Goal: Find specific page/section: Find specific page/section

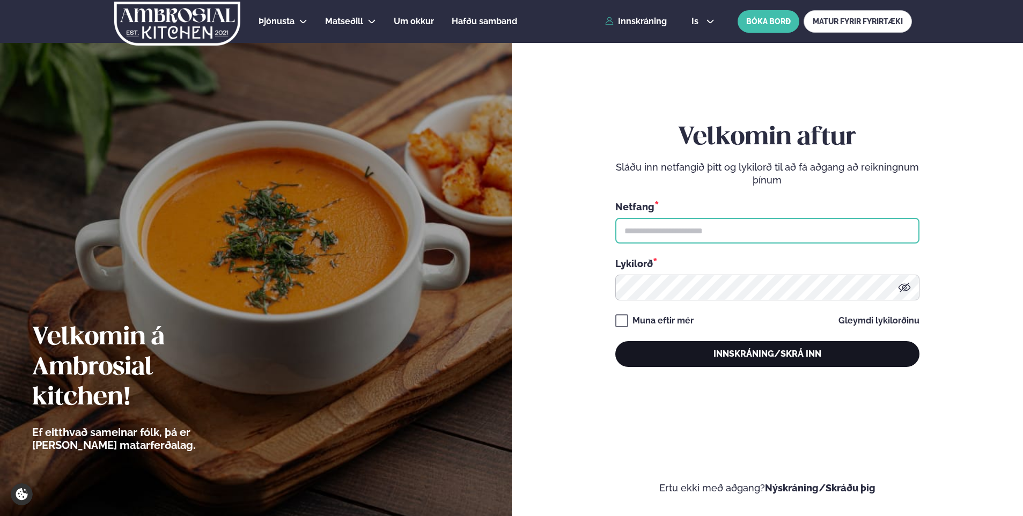
type input "**********"
click at [711, 362] on button "Innskráning/Skrá inn" at bounding box center [767, 354] width 304 height 26
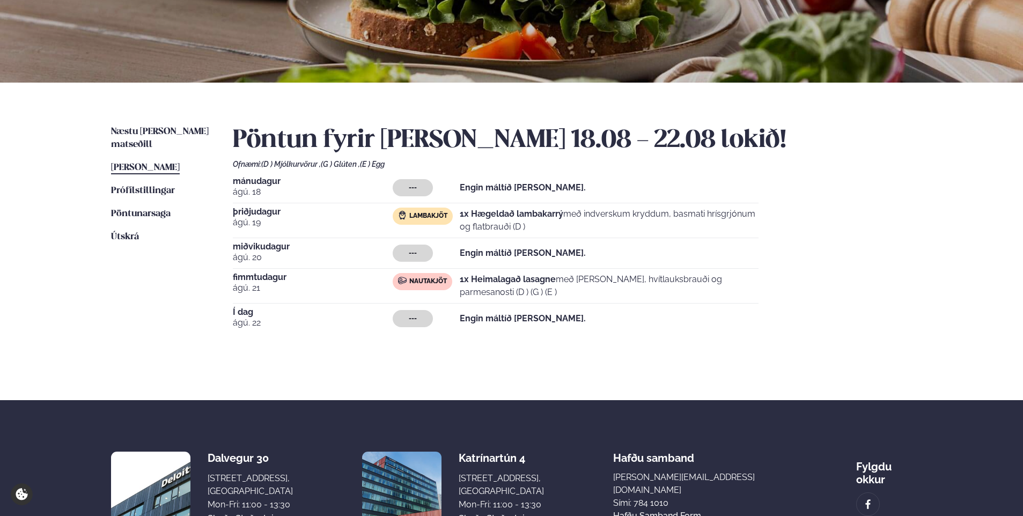
scroll to position [41, 0]
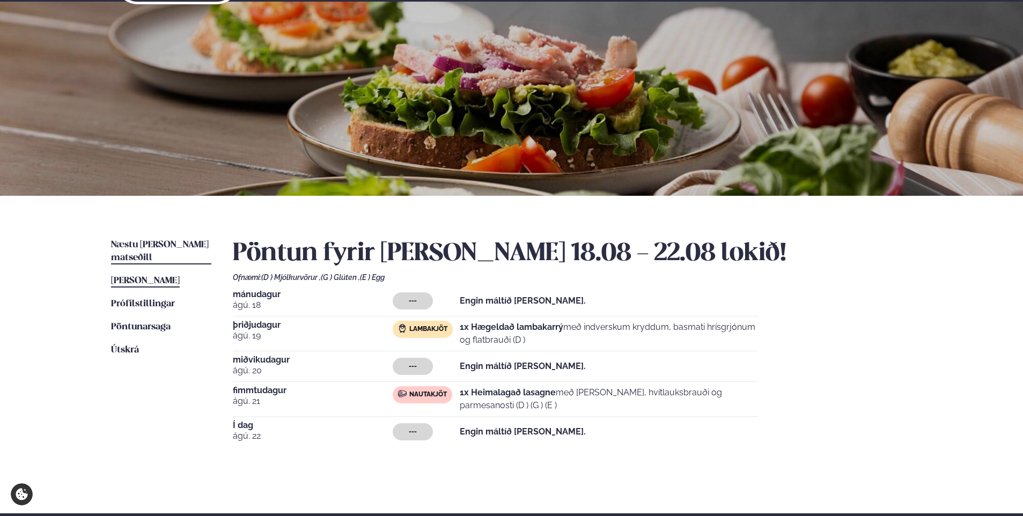
click at [182, 243] on span "Næstu [PERSON_NAME] matseðill" at bounding box center [160, 251] width 98 height 22
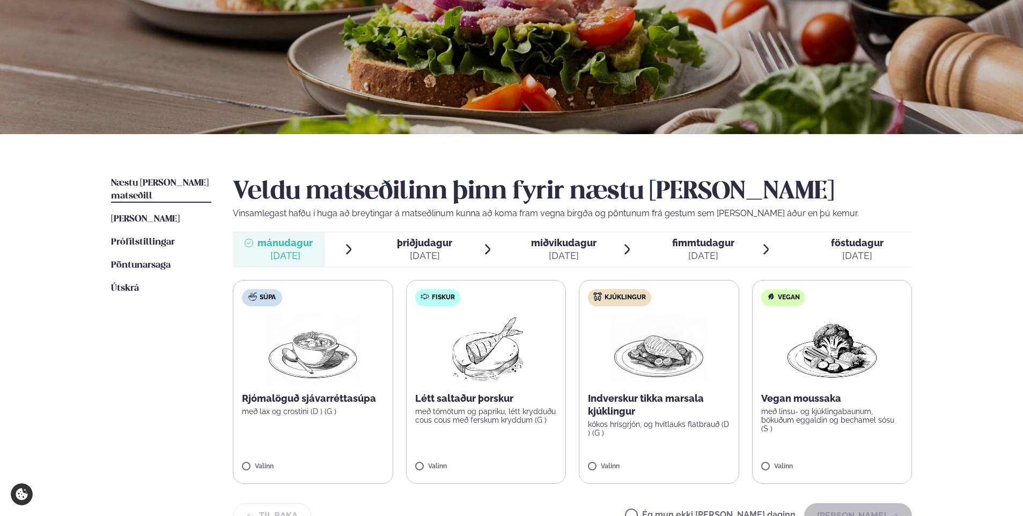
scroll to position [107, 0]
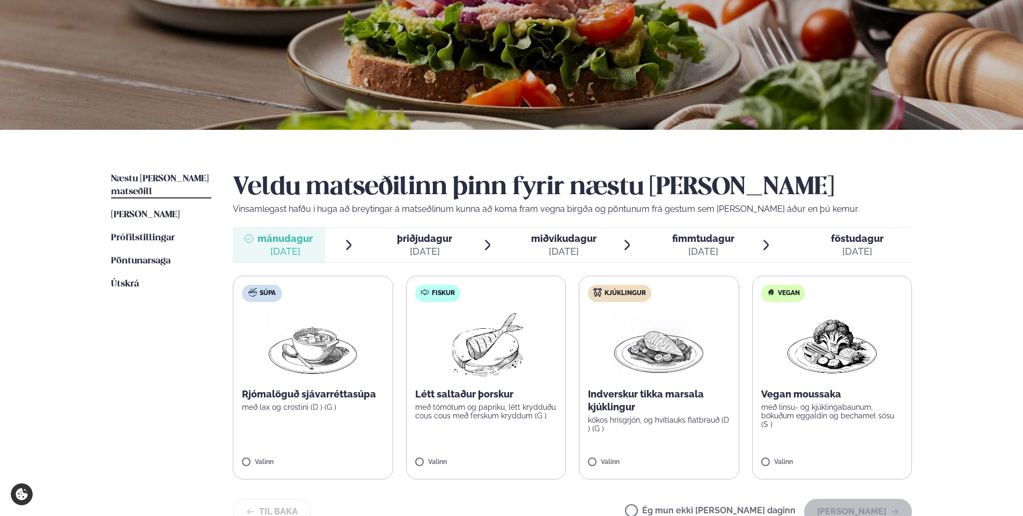
click at [412, 254] on div "[DATE]" at bounding box center [424, 251] width 55 height 13
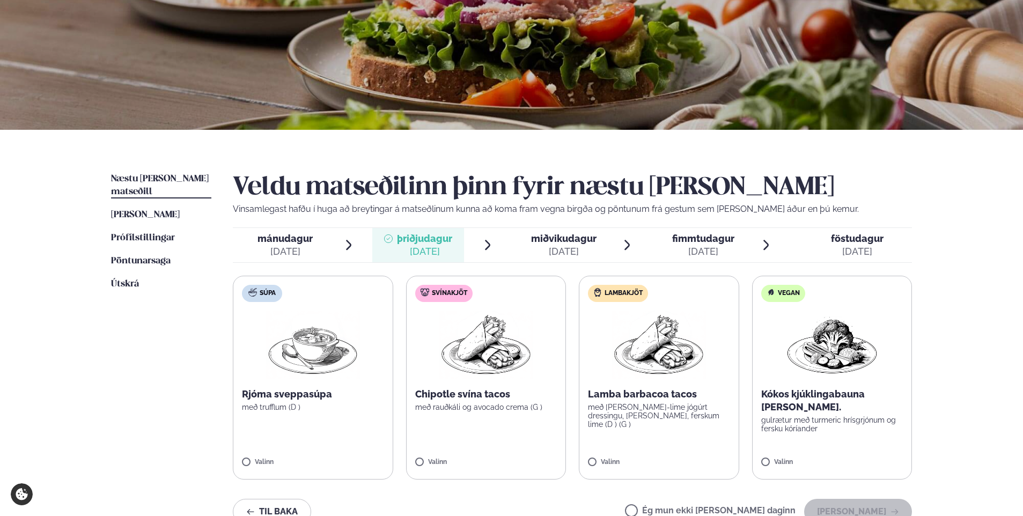
click at [521, 255] on div at bounding box center [522, 245] width 9 height 26
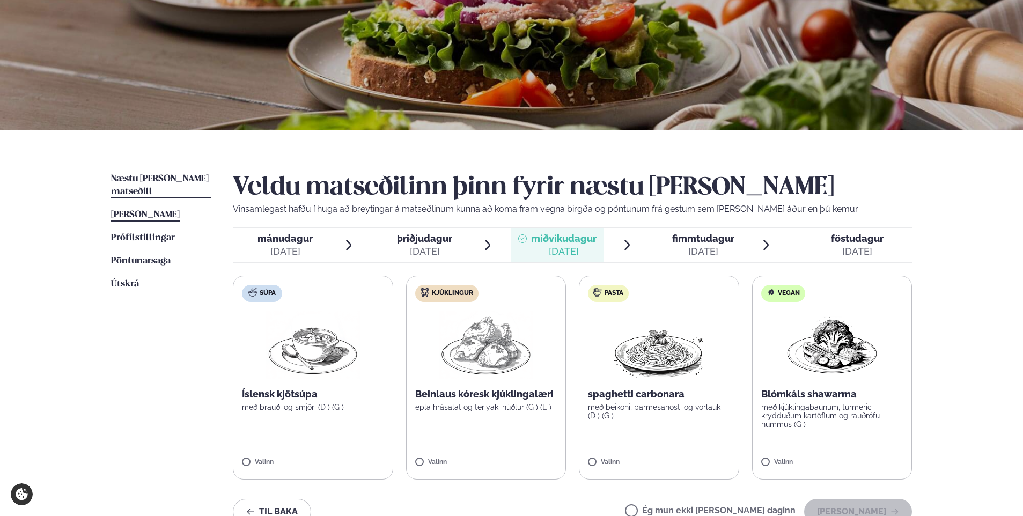
click at [170, 210] on span "[PERSON_NAME]" at bounding box center [145, 214] width 69 height 9
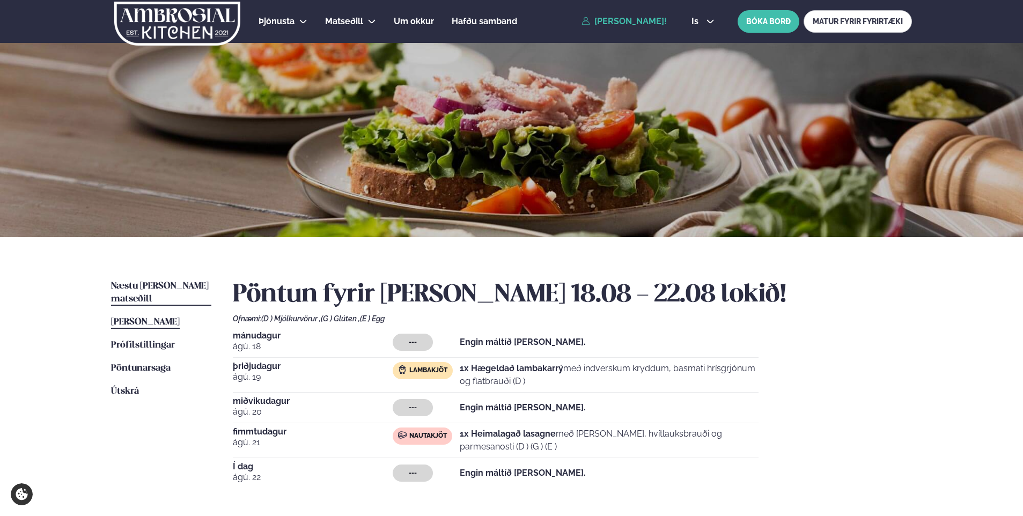
click at [145, 288] on span "Næstu [PERSON_NAME] matseðill" at bounding box center [160, 293] width 98 height 22
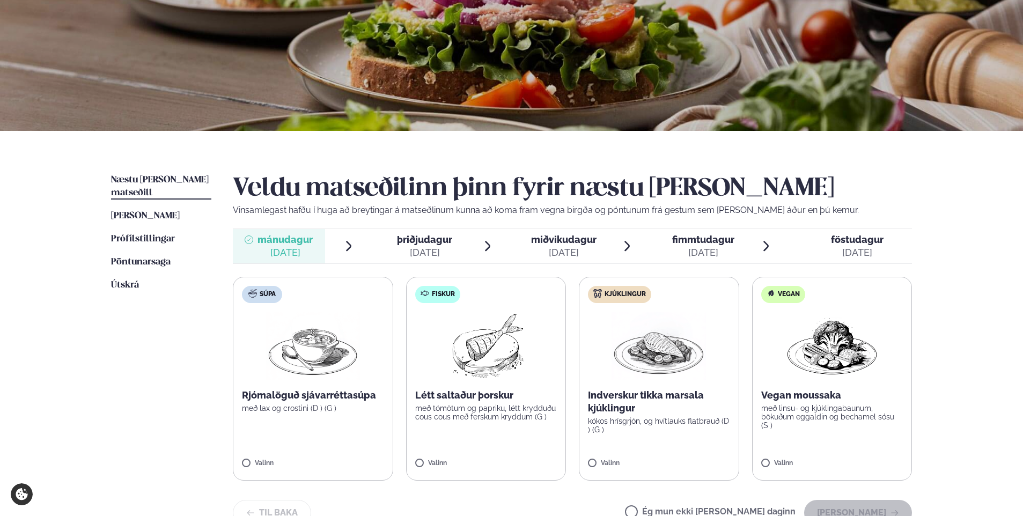
scroll to position [107, 0]
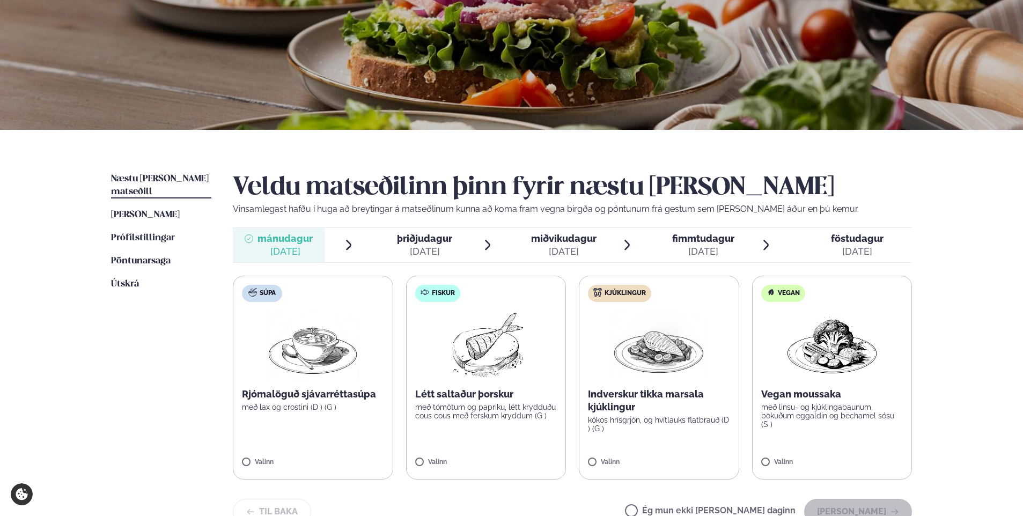
click at [398, 248] on div "[DATE]" at bounding box center [424, 251] width 55 height 13
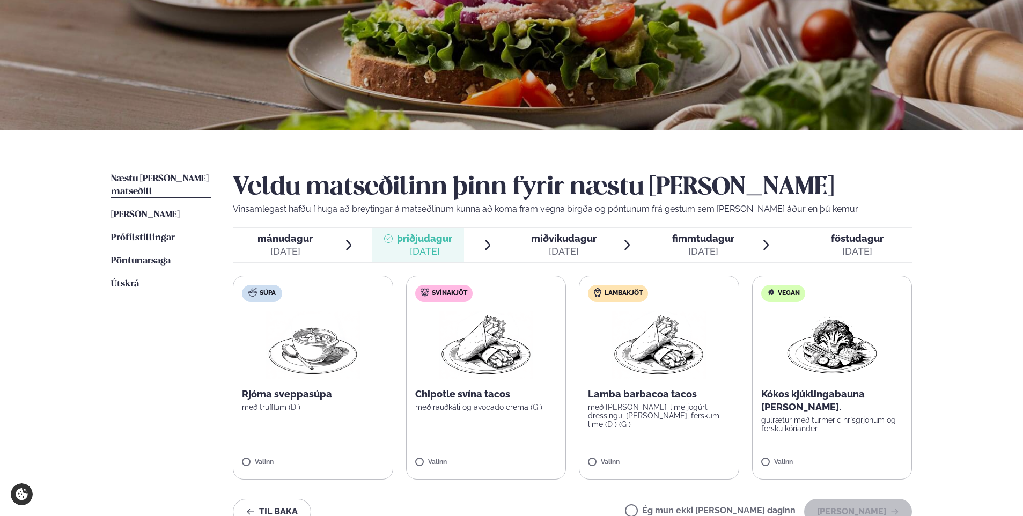
click at [500, 246] on ul "mánudagur mán. [DATE] þriðjudagur þri. [DATE] miðvikudagur mið. [DATE] fimmtuda…" at bounding box center [572, 245] width 679 height 34
click at [528, 244] on span "miðvikudagur mið. [DATE]" at bounding box center [557, 245] width 92 height 34
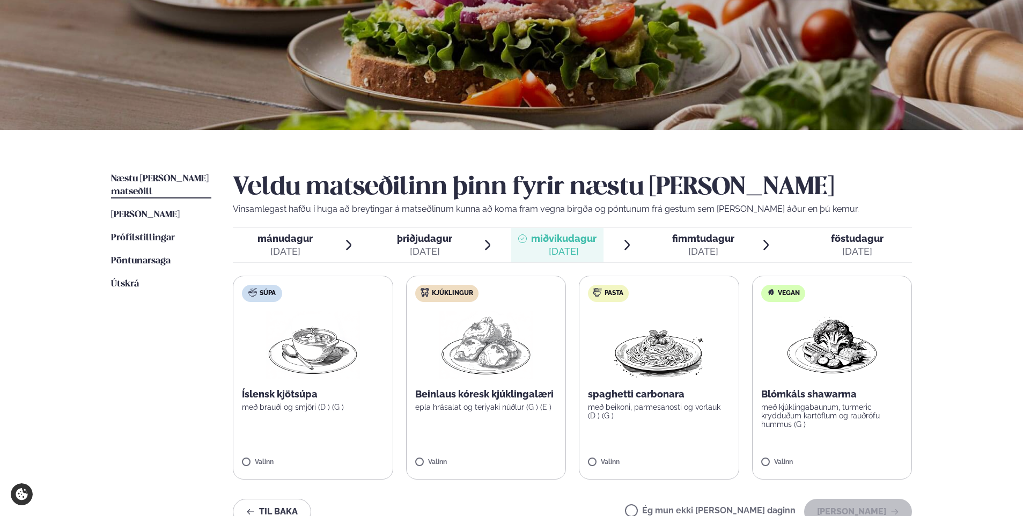
click at [687, 236] on span "fimmtudagur" at bounding box center [703, 238] width 62 height 11
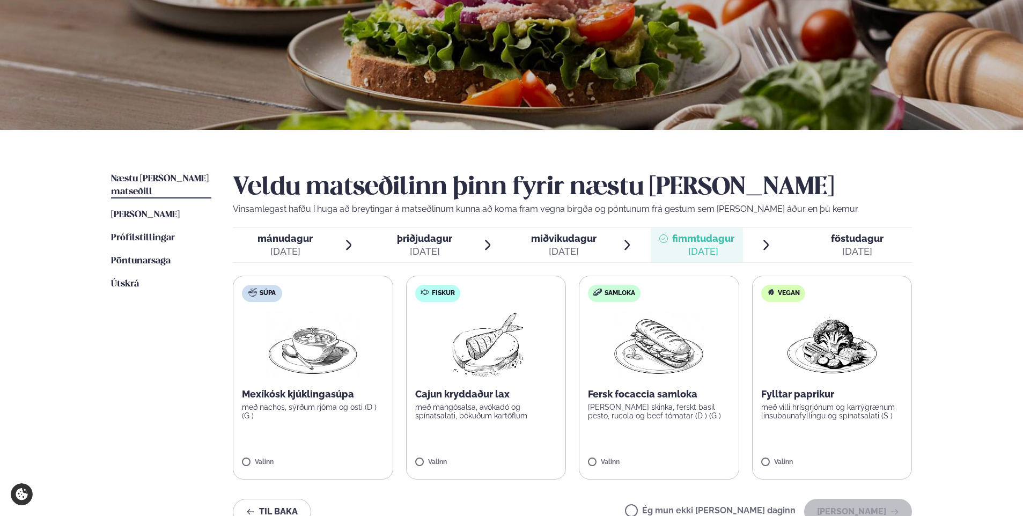
click at [886, 252] on span "föstudagur fös. [DATE]" at bounding box center [851, 245] width 122 height 34
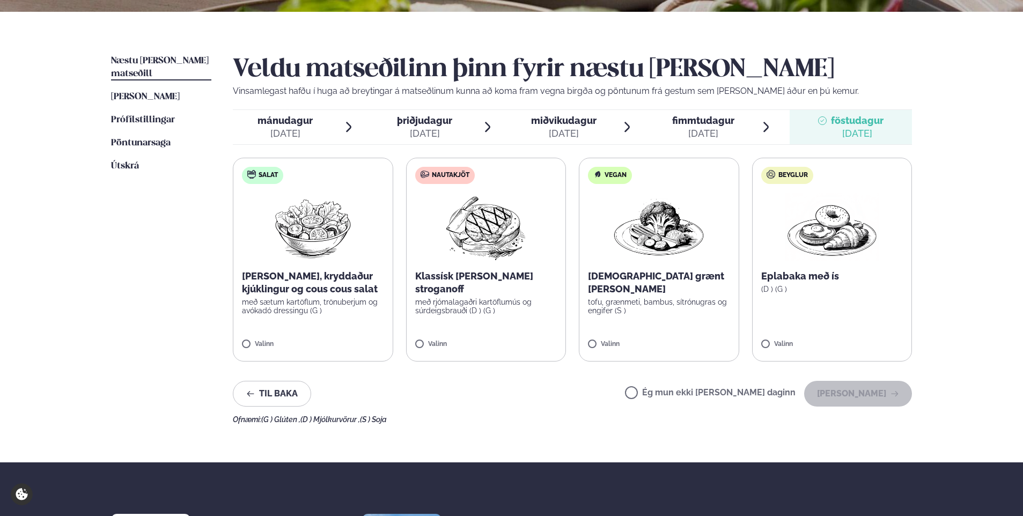
scroll to position [121, 0]
